Goal: Transaction & Acquisition: Purchase product/service

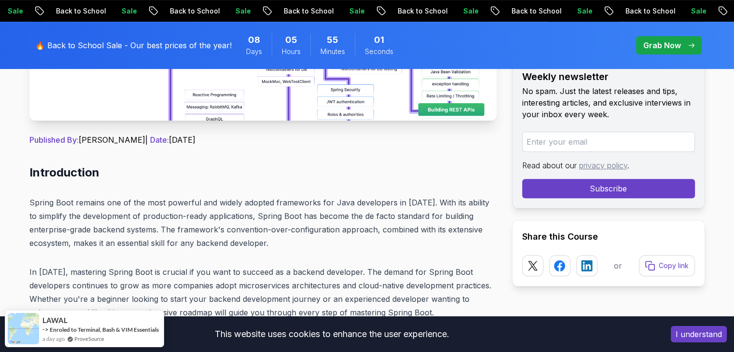
scroll to position [343, 0]
click at [234, 105] on img at bounding box center [262, 11] width 467 height 217
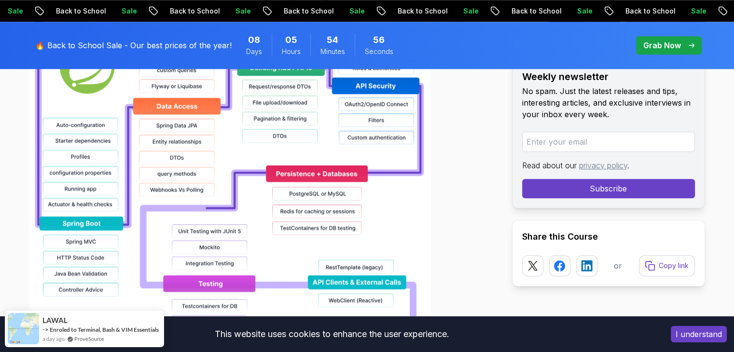
scroll to position [942, 0]
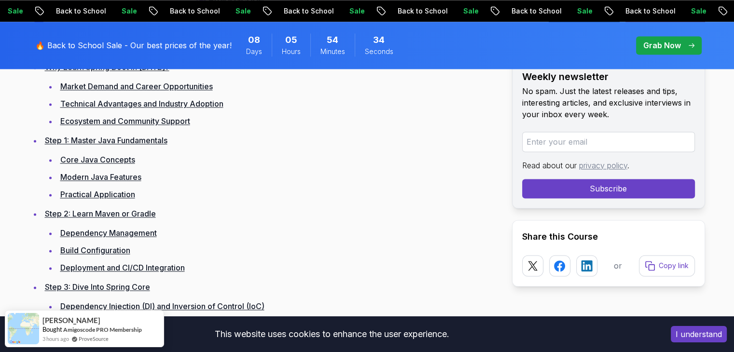
scroll to position [1407, 0]
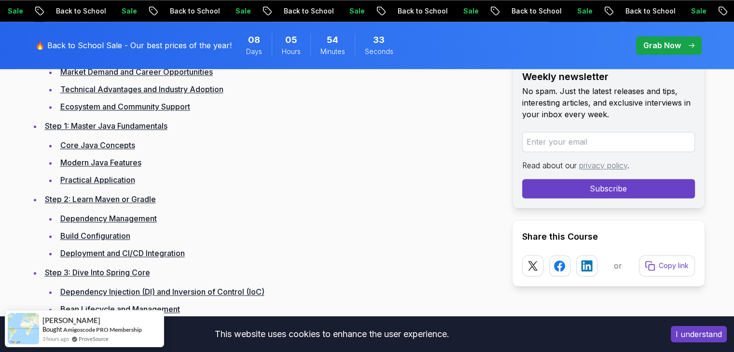
click at [79, 143] on link "Core Java Concepts" at bounding box center [97, 145] width 75 height 10
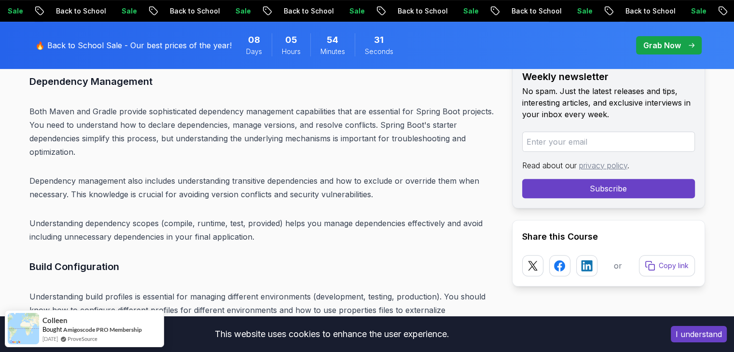
scroll to position [3964, 0]
click at [658, 36] on span "pre-order" at bounding box center [669, 45] width 66 height 18
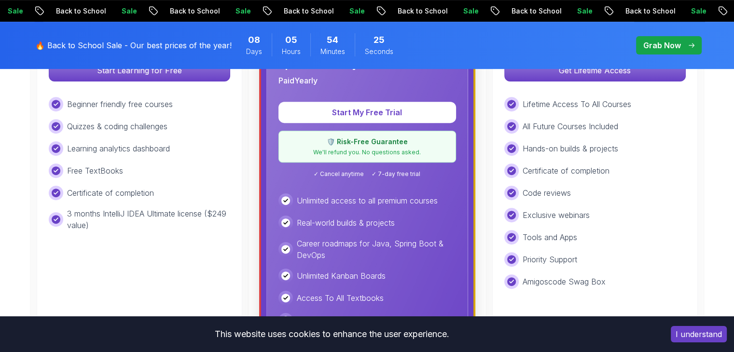
scroll to position [231, 0]
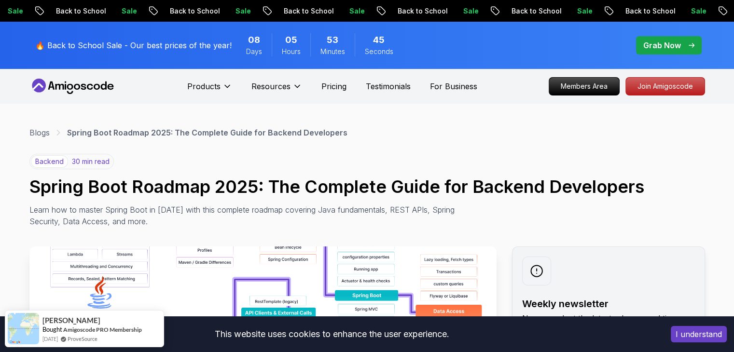
click at [645, 41] on p "Grab Now" at bounding box center [662, 46] width 38 height 12
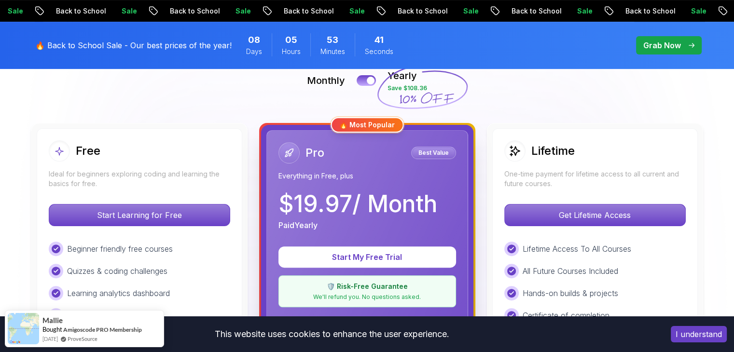
scroll to position [236, 0]
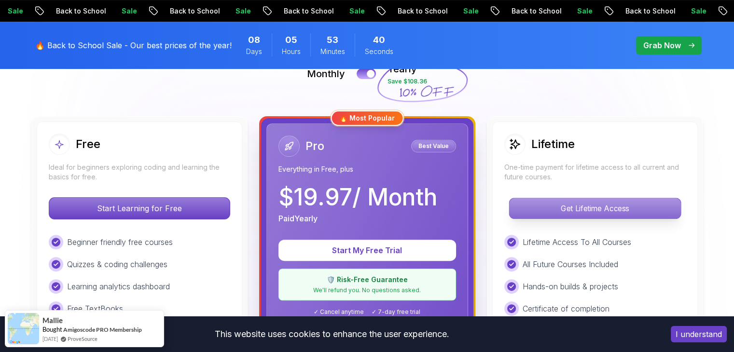
click at [578, 206] on p "Get Lifetime Access" at bounding box center [594, 208] width 171 height 20
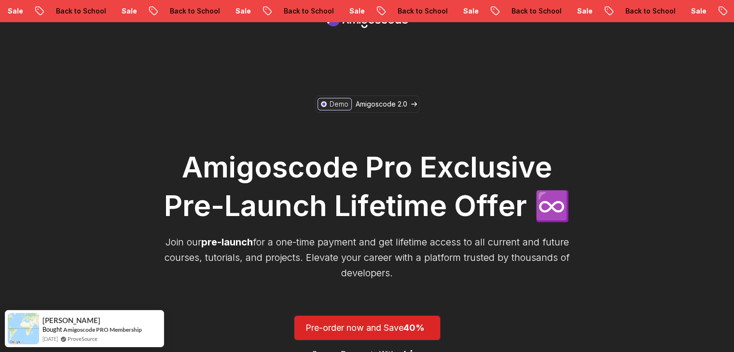
scroll to position [150, 0]
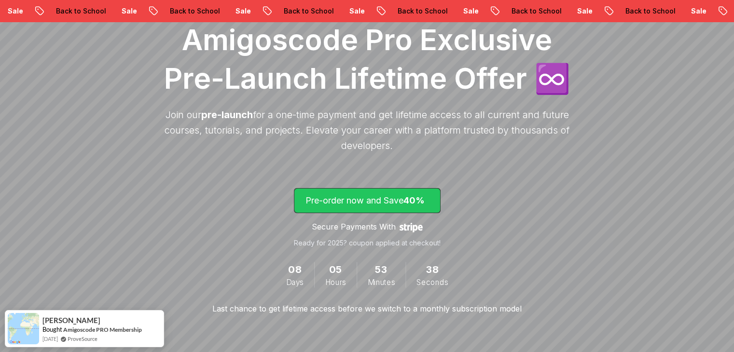
click at [408, 191] on span "lifetime-access" at bounding box center [367, 201] width 146 height 24
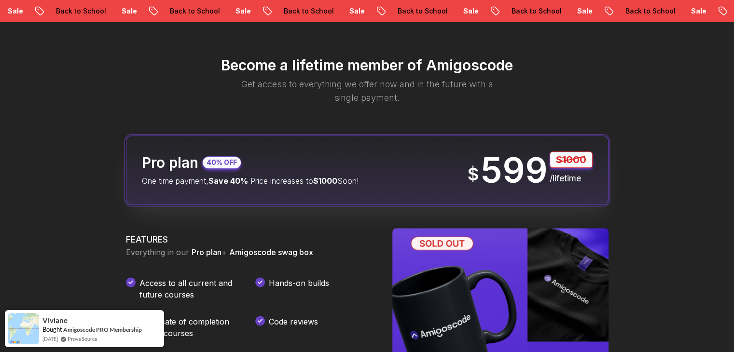
scroll to position [1135, 0]
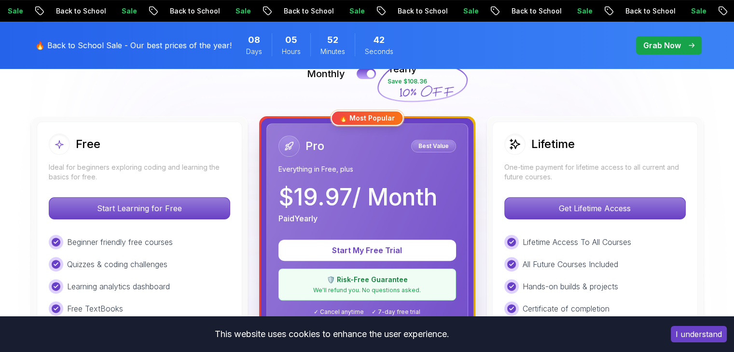
scroll to position [254, 0]
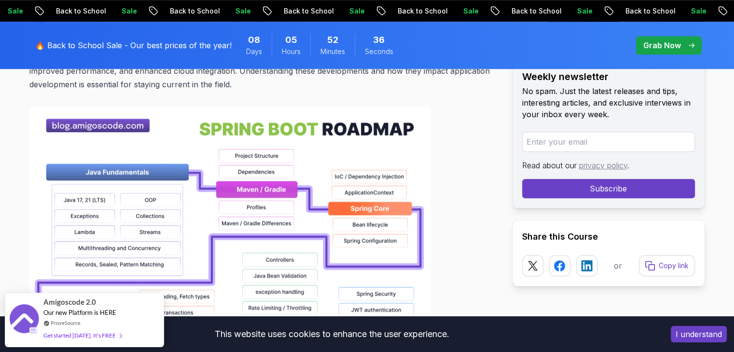
scroll to position [698, 0]
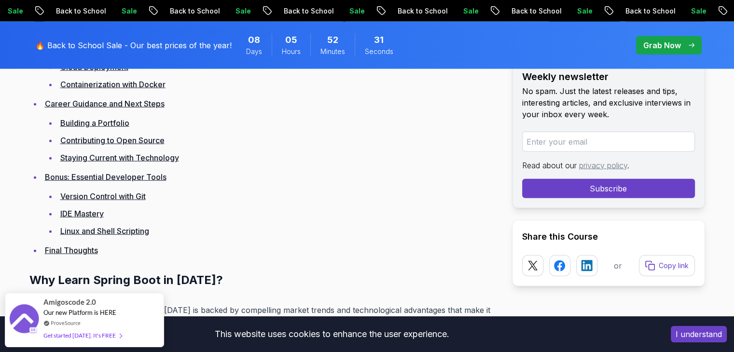
scroll to position [2333, 0]
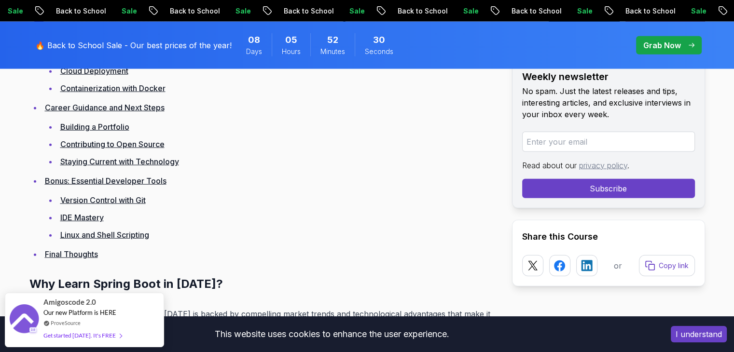
click at [115, 180] on link "Bonus: Essential Developer Tools" at bounding box center [106, 181] width 122 height 10
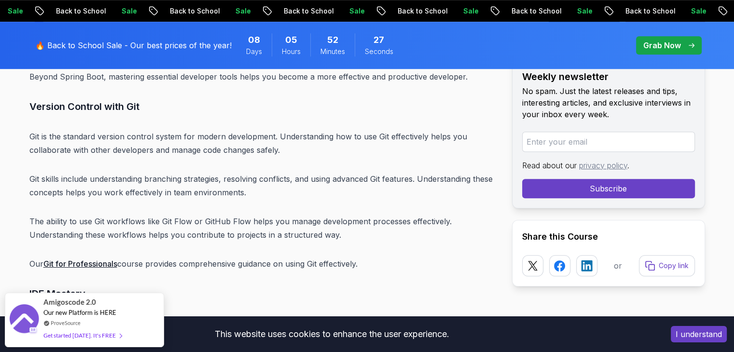
scroll to position [11584, 0]
click at [93, 259] on link "Git for Professionals" at bounding box center [80, 264] width 74 height 10
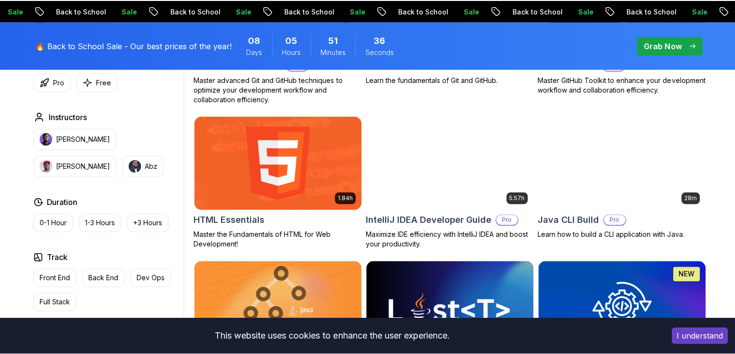
scroll to position [1173, 0]
